Goal: Download file/media

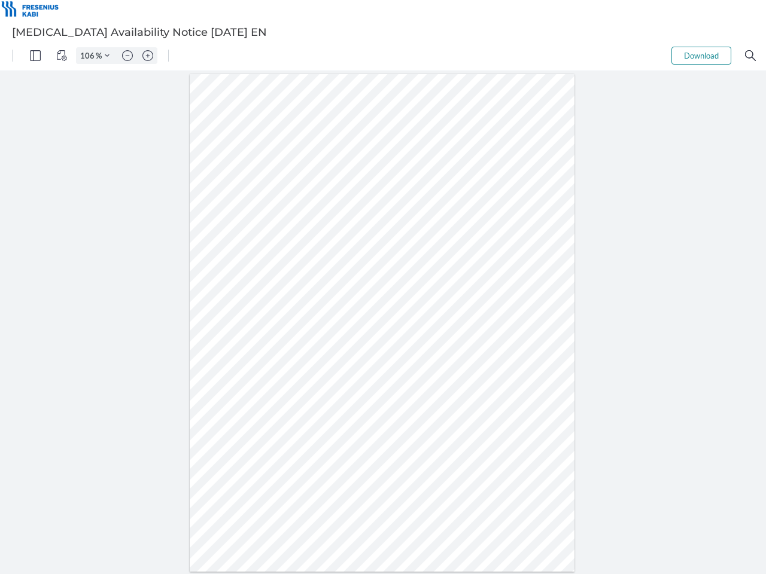
click at [35, 56] on img "Panel" at bounding box center [35, 55] width 11 height 11
click at [62, 56] on img "View Controls" at bounding box center [61, 55] width 11 height 11
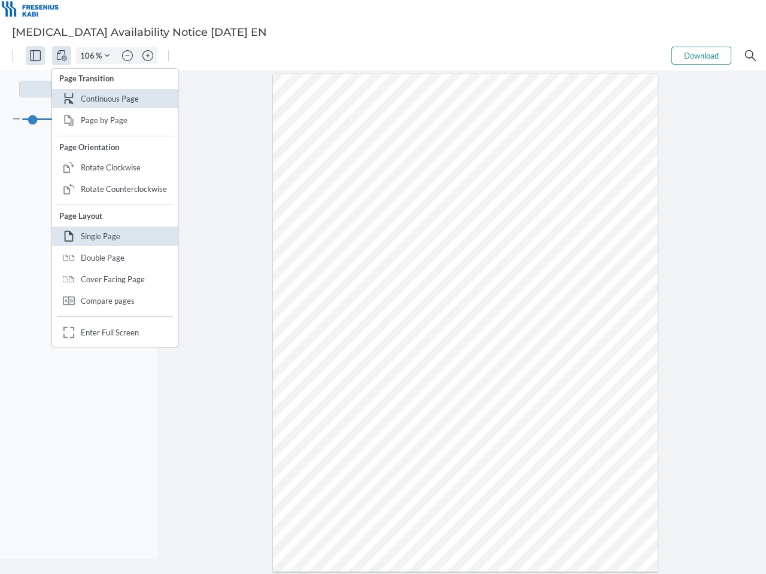
click at [89, 56] on input "106" at bounding box center [86, 55] width 19 height 11
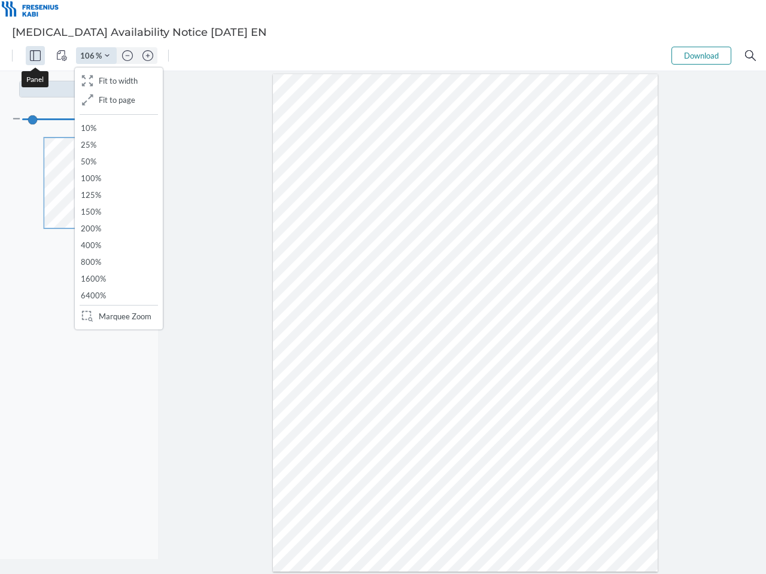
click at [107, 56] on img "Zoom Controls" at bounding box center [107, 55] width 5 height 5
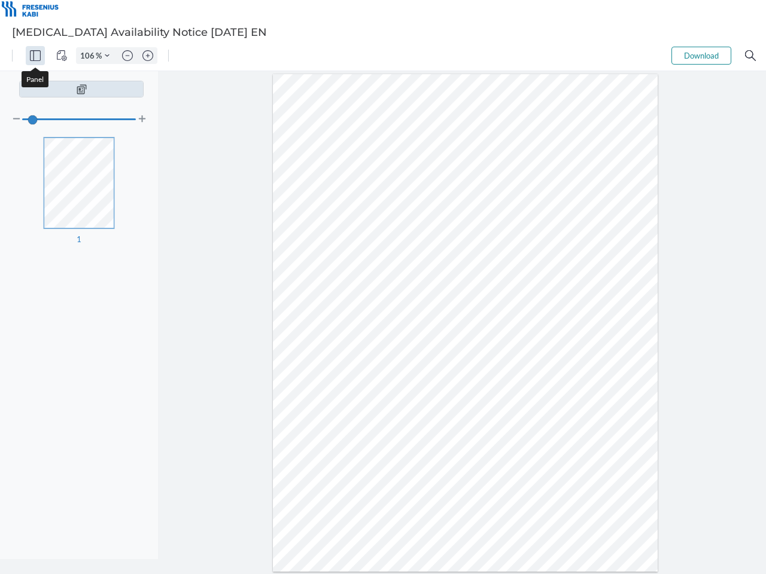
click at [127, 56] on img "Zoom out" at bounding box center [127, 55] width 11 height 11
click at [148, 56] on img "Zoom in" at bounding box center [147, 55] width 11 height 11
type input "106"
click at [701, 56] on button "Download" at bounding box center [701, 56] width 60 height 18
click at [750, 56] on img "Search" at bounding box center [750, 55] width 11 height 11
